Goal: Information Seeking & Learning: Learn about a topic

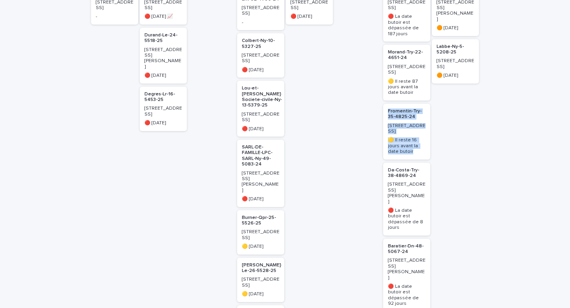
scroll to position [184, 0]
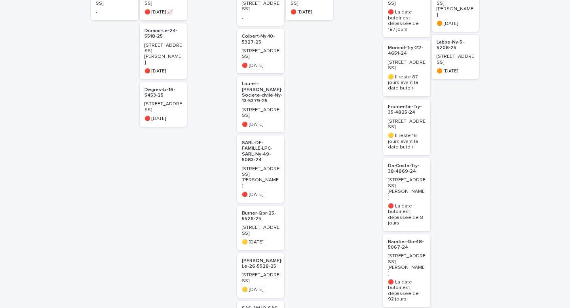
click at [148, 189] on div "Van-Den-Broek-Ny-16-5456-25 46 Rue Stanislas 🔴 il y a 97 jours 📈 Durand-Le-24-5…" at bounding box center [163, 296] width 47 height 645
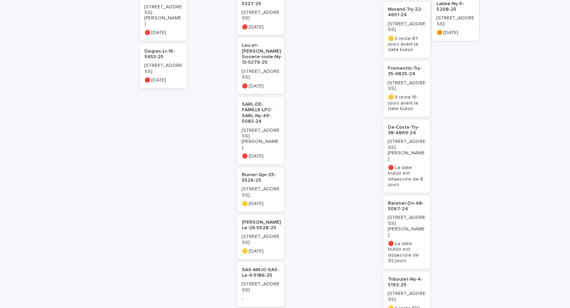
scroll to position [217, 0]
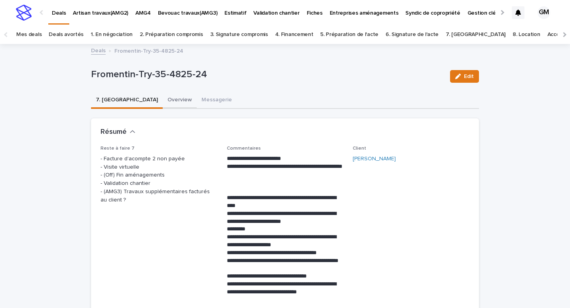
click at [163, 100] on button "Overview" at bounding box center [180, 100] width 34 height 17
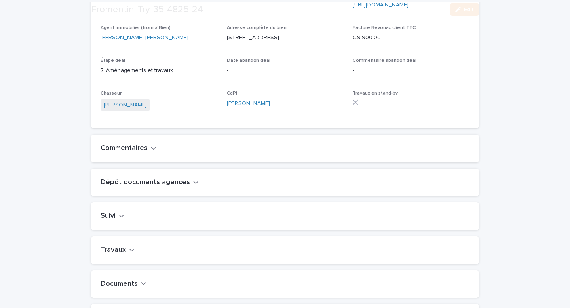
scroll to position [325, 0]
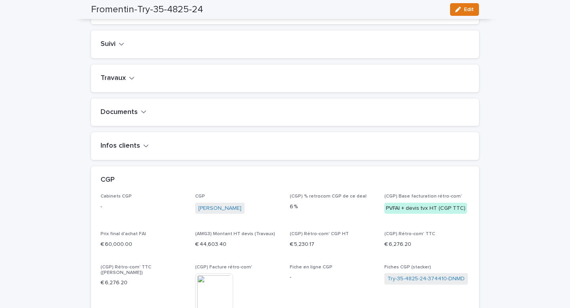
click at [126, 83] on button "Travaux" at bounding box center [117, 78] width 34 height 9
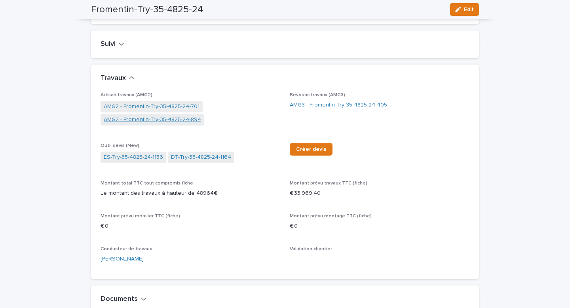
click at [138, 124] on link "AMG2 - Fromentin-Try-35-4825-24-894" at bounding box center [152, 119] width 97 height 8
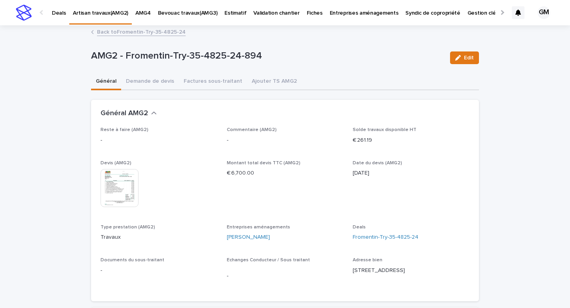
click at [122, 32] on link "Back to Fromentin-Try-35-4825-24" at bounding box center [141, 31] width 89 height 9
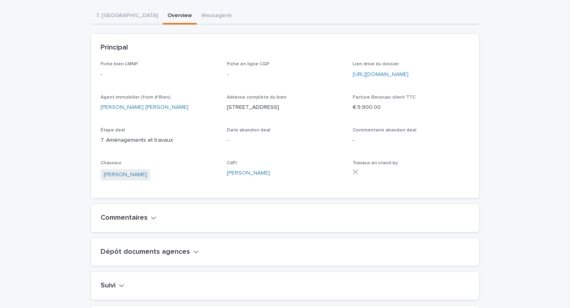
scroll to position [259, 0]
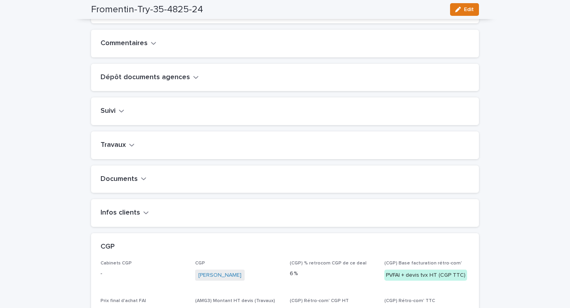
click at [122, 149] on h2 "Travaux" at bounding box center [112, 145] width 25 height 9
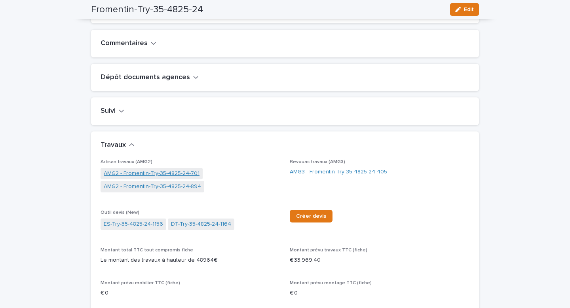
click at [123, 178] on link "AMG2 - Fromentin-Try-35-4825-24-701" at bounding box center [152, 173] width 96 height 8
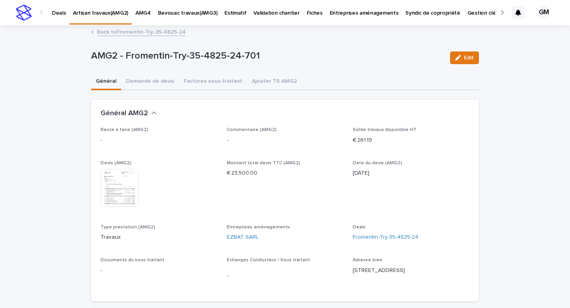
click at [123, 185] on img at bounding box center [119, 188] width 38 height 38
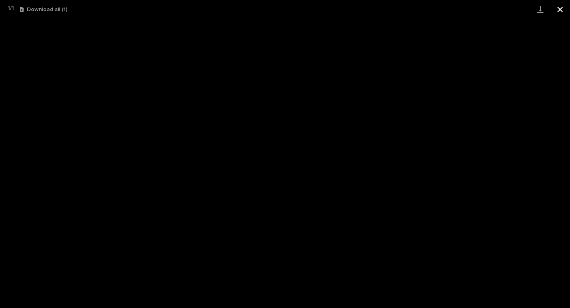
click at [560, 10] on button "Close gallery" at bounding box center [560, 9] width 20 height 19
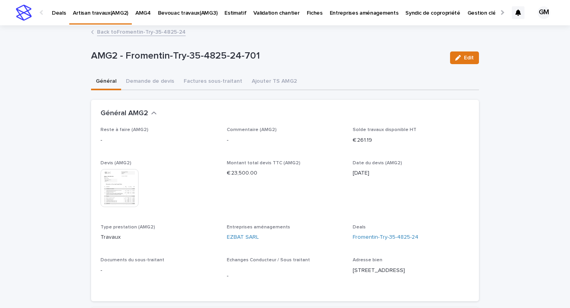
click at [138, 29] on link "Back to Fromentin-Try-35-4825-24" at bounding box center [141, 31] width 89 height 9
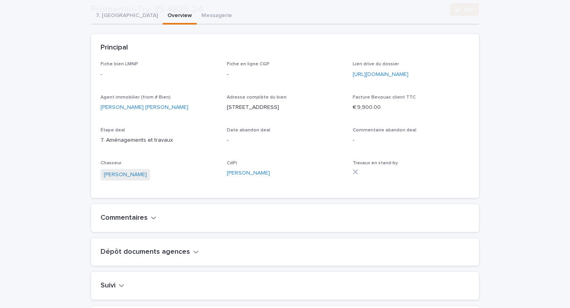
scroll to position [279, 0]
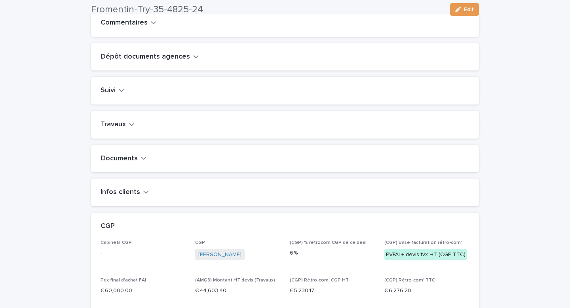
click at [125, 127] on div "Travaux" at bounding box center [285, 125] width 388 height 28
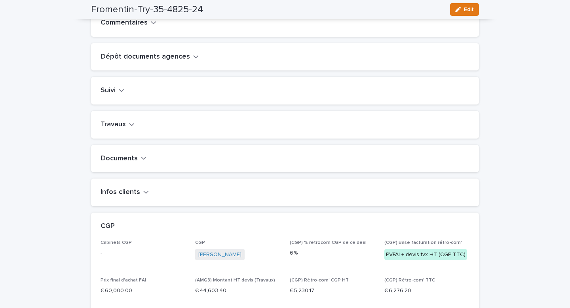
click at [124, 129] on h2 "Travaux" at bounding box center [112, 124] width 25 height 9
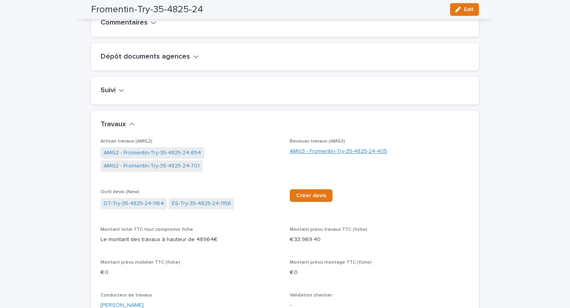
click at [323, 155] on link "AMG3 - Fromentin-Try-35-4825-24-405" at bounding box center [337, 151] width 97 height 8
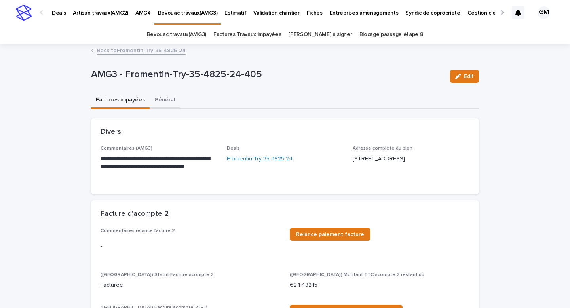
click at [159, 101] on button "Général" at bounding box center [164, 100] width 30 height 17
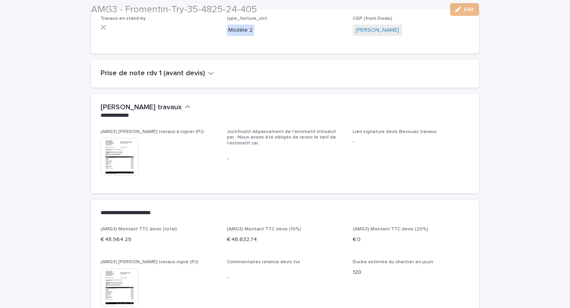
scroll to position [237, 0]
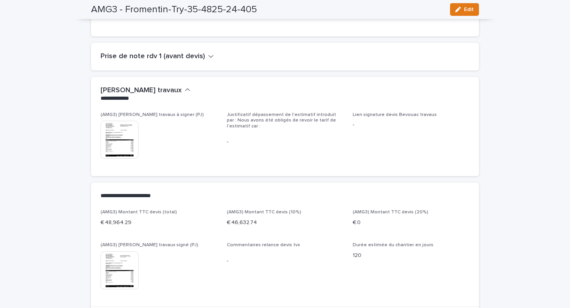
click at [124, 143] on img at bounding box center [119, 140] width 38 height 38
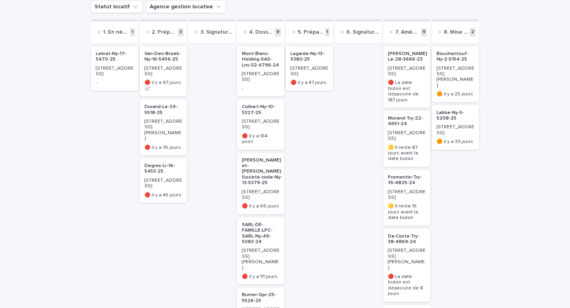
scroll to position [106, 0]
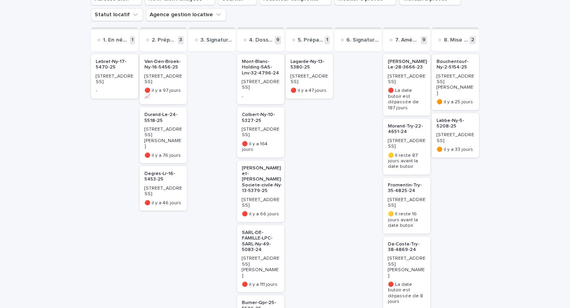
click at [406, 123] on p "Morand-Try-22-4651-24" at bounding box center [407, 128] width 38 height 11
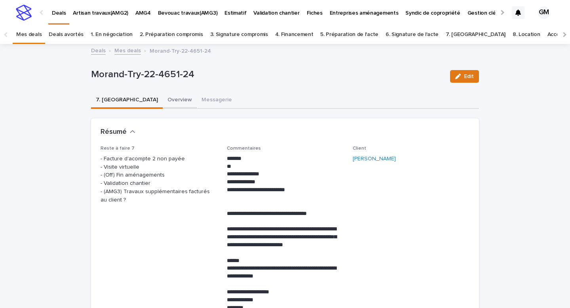
click at [163, 100] on button "Overview" at bounding box center [180, 100] width 34 height 17
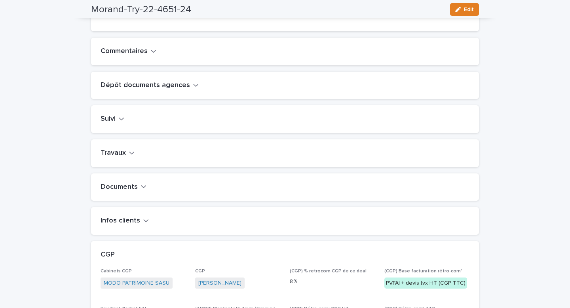
scroll to position [275, 0]
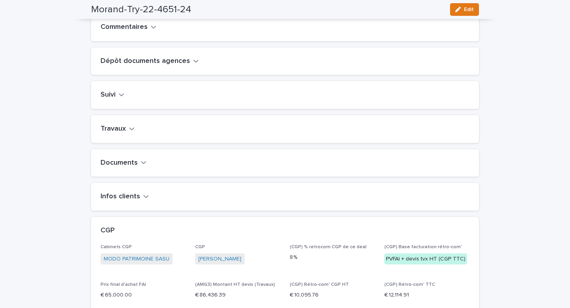
click at [125, 133] on button "Travaux" at bounding box center [117, 129] width 34 height 9
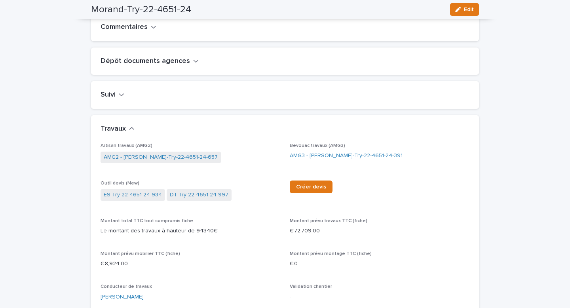
scroll to position [287, 0]
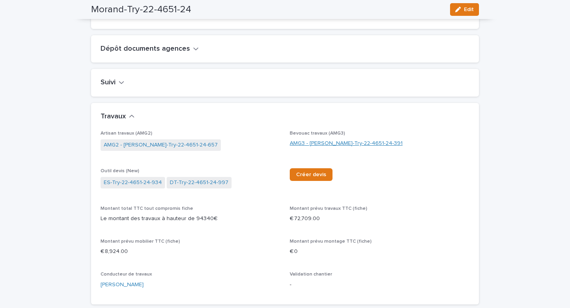
click at [307, 148] on link "AMG3 - Morand-Try-22-4651-24-391" at bounding box center [345, 143] width 113 height 8
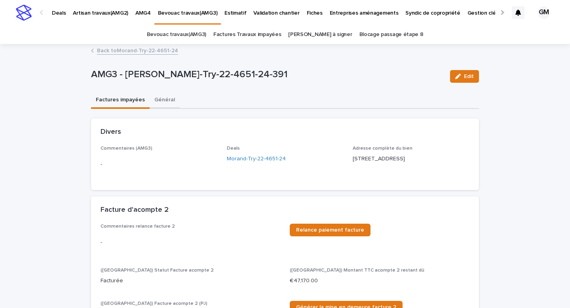
click at [161, 103] on button "Général" at bounding box center [164, 100] width 30 height 17
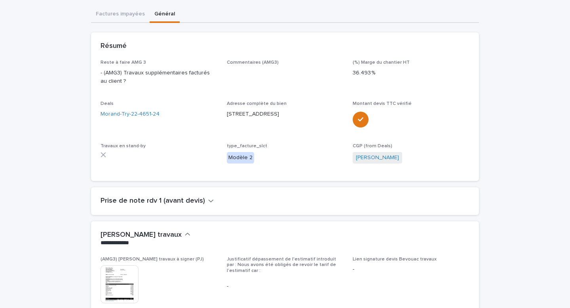
scroll to position [120, 0]
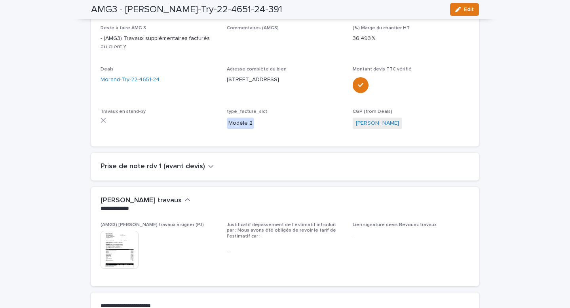
click at [122, 242] on img at bounding box center [119, 250] width 38 height 38
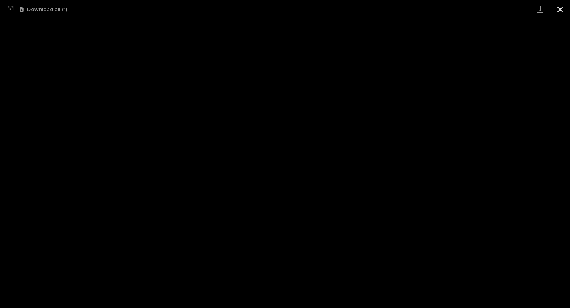
click at [560, 11] on button "Close gallery" at bounding box center [560, 9] width 20 height 19
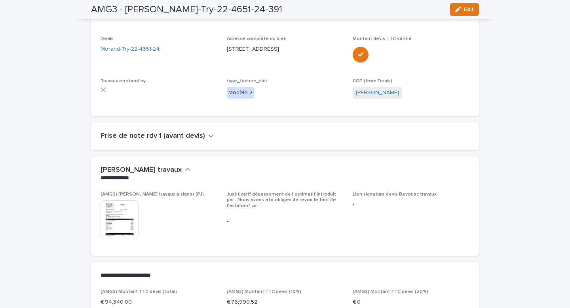
scroll to position [156, 0]
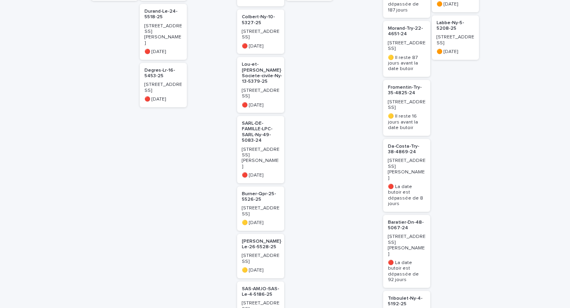
scroll to position [238, 0]
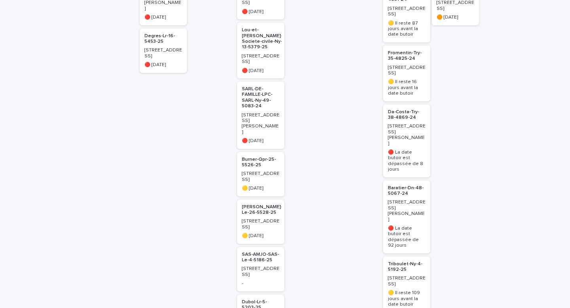
click at [397, 112] on p "Da-Costa-Try-38-4869-24" at bounding box center [407, 114] width 38 height 11
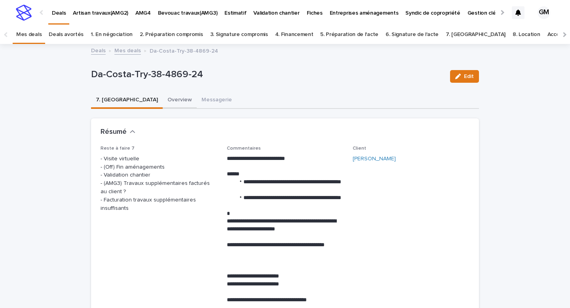
click at [163, 99] on button "Overview" at bounding box center [180, 100] width 34 height 17
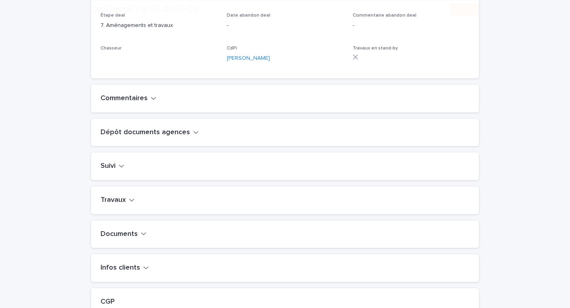
scroll to position [262, 0]
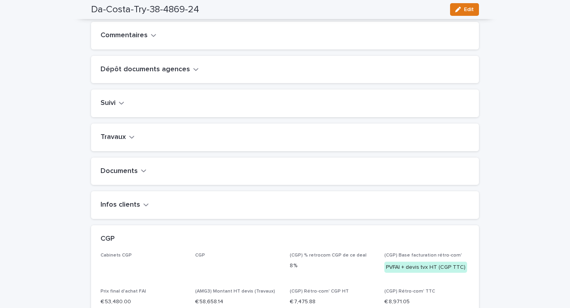
click at [129, 140] on icon "button" at bounding box center [132, 136] width 6 height 7
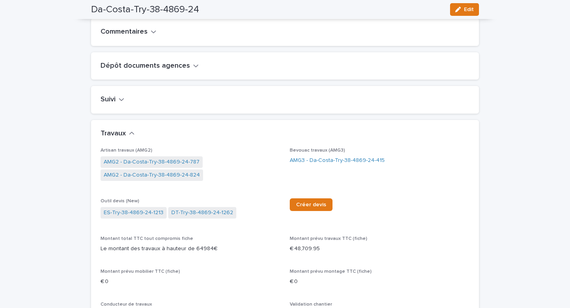
scroll to position [271, 0]
